Goal: Information Seeking & Learning: Learn about a topic

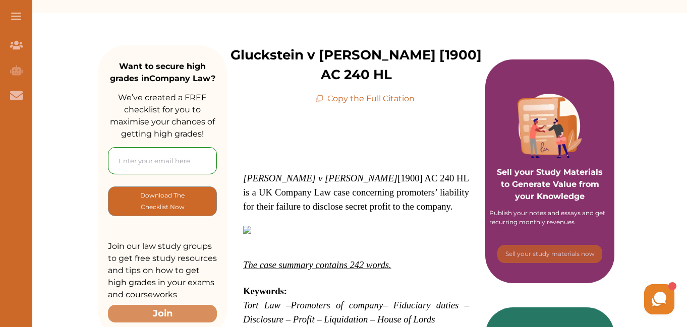
scroll to position [101, 0]
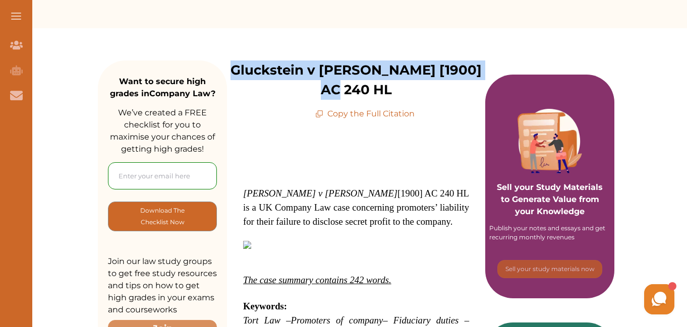
drag, startPoint x: 229, startPoint y: 69, endPoint x: 484, endPoint y: 66, distance: 255.1
click at [484, 66] on div "Gluckstein v Barnes [1900] AC 240 HL Copy the Full Citation" at bounding box center [356, 89] width 258 height 59
copy p "Gluckstein v [PERSON_NAME] [1900] AC 240 HL"
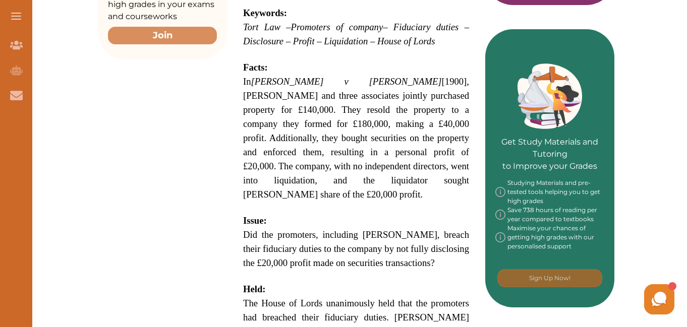
scroll to position [403, 0]
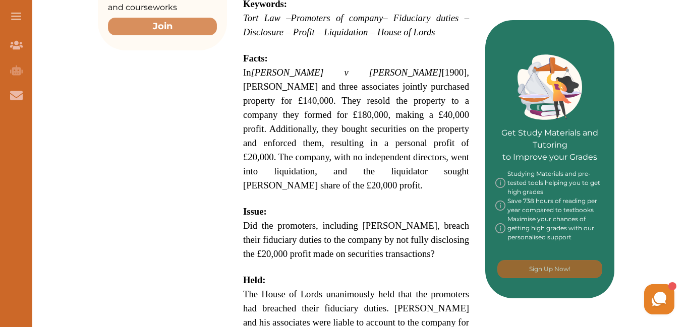
drag, startPoint x: 244, startPoint y: 36, endPoint x: 254, endPoint y: 134, distance: 98.3
click at [254, 134] on p "Gluckstein v Barnes [1900] AC 240 HL is a UK Company Law case concerning promot…" at bounding box center [356, 182] width 226 height 597
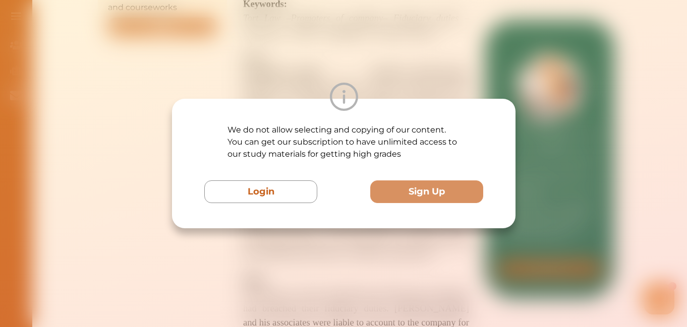
click at [421, 56] on div "We do not allow selecting and copying of our content. You can get our subscript…" at bounding box center [343, 163] width 687 height 327
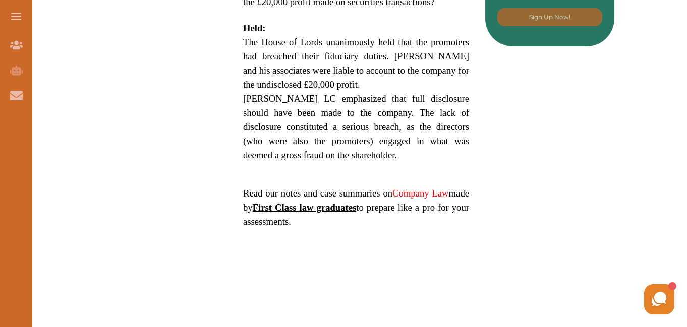
scroll to position [706, 0]
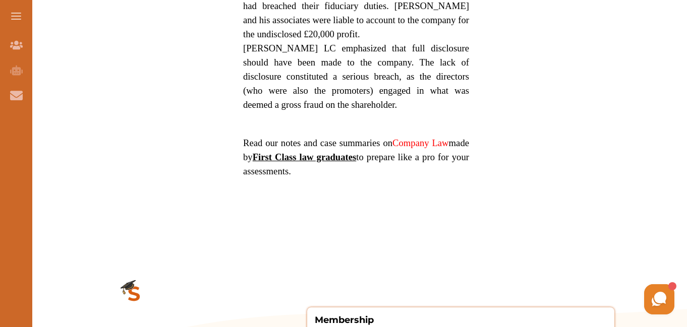
drag, startPoint x: 320, startPoint y: 167, endPoint x: 326, endPoint y: 36, distance: 131.7
drag, startPoint x: 341, startPoint y: 99, endPoint x: 278, endPoint y: 77, distance: 66.3
click at [341, 99] on img at bounding box center [343, 97] width 28 height 28
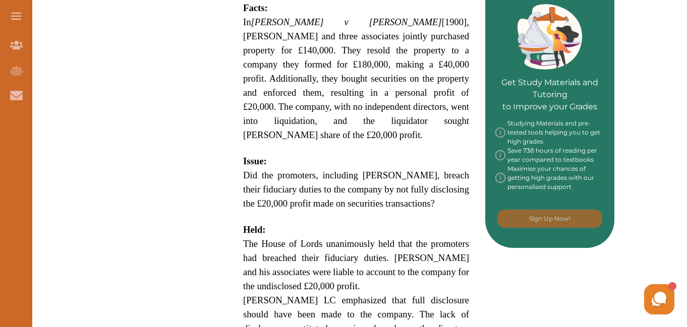
scroll to position [403, 0]
